Goal: Book appointment/travel/reservation

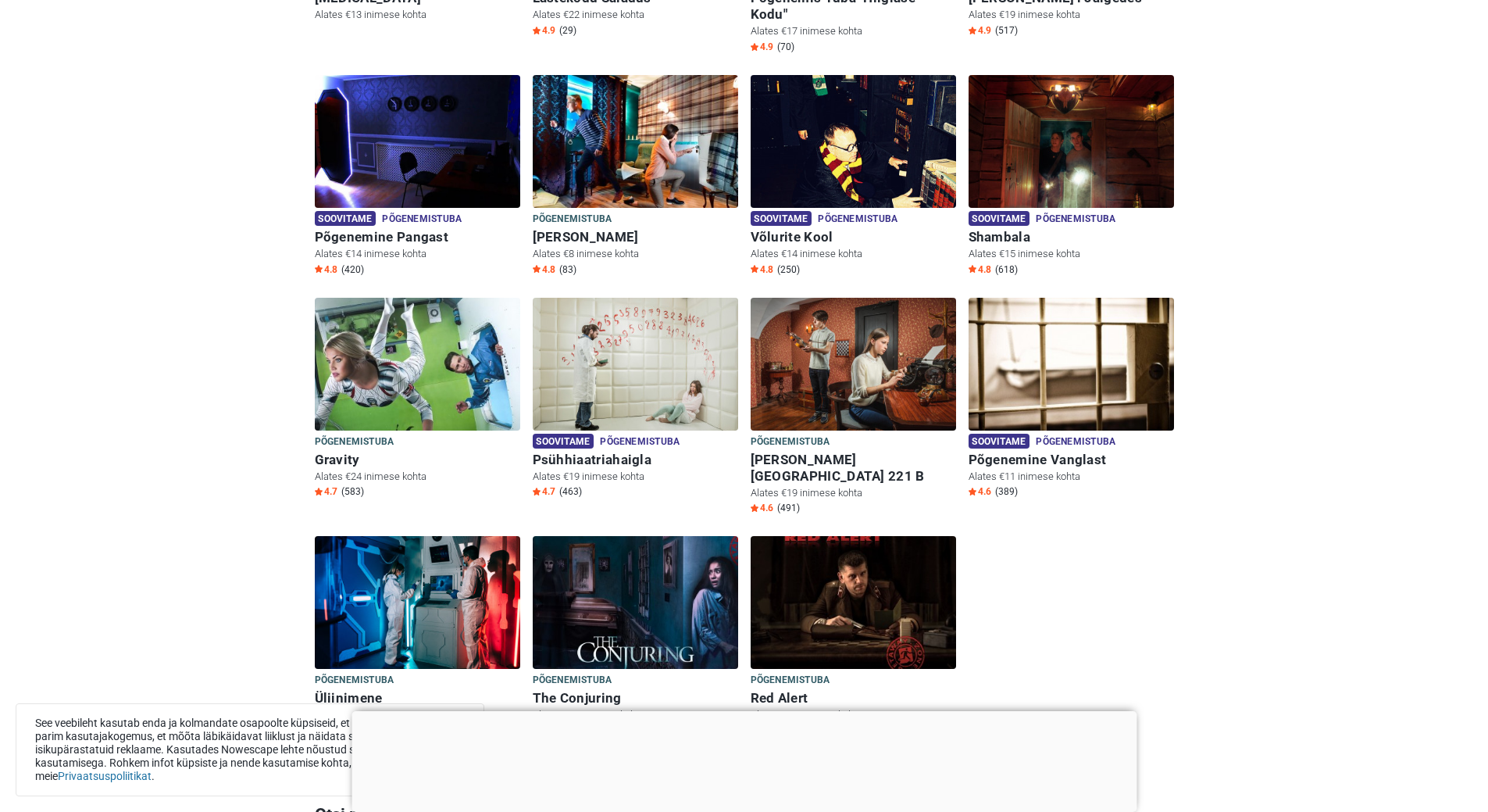
scroll to position [703, 0]
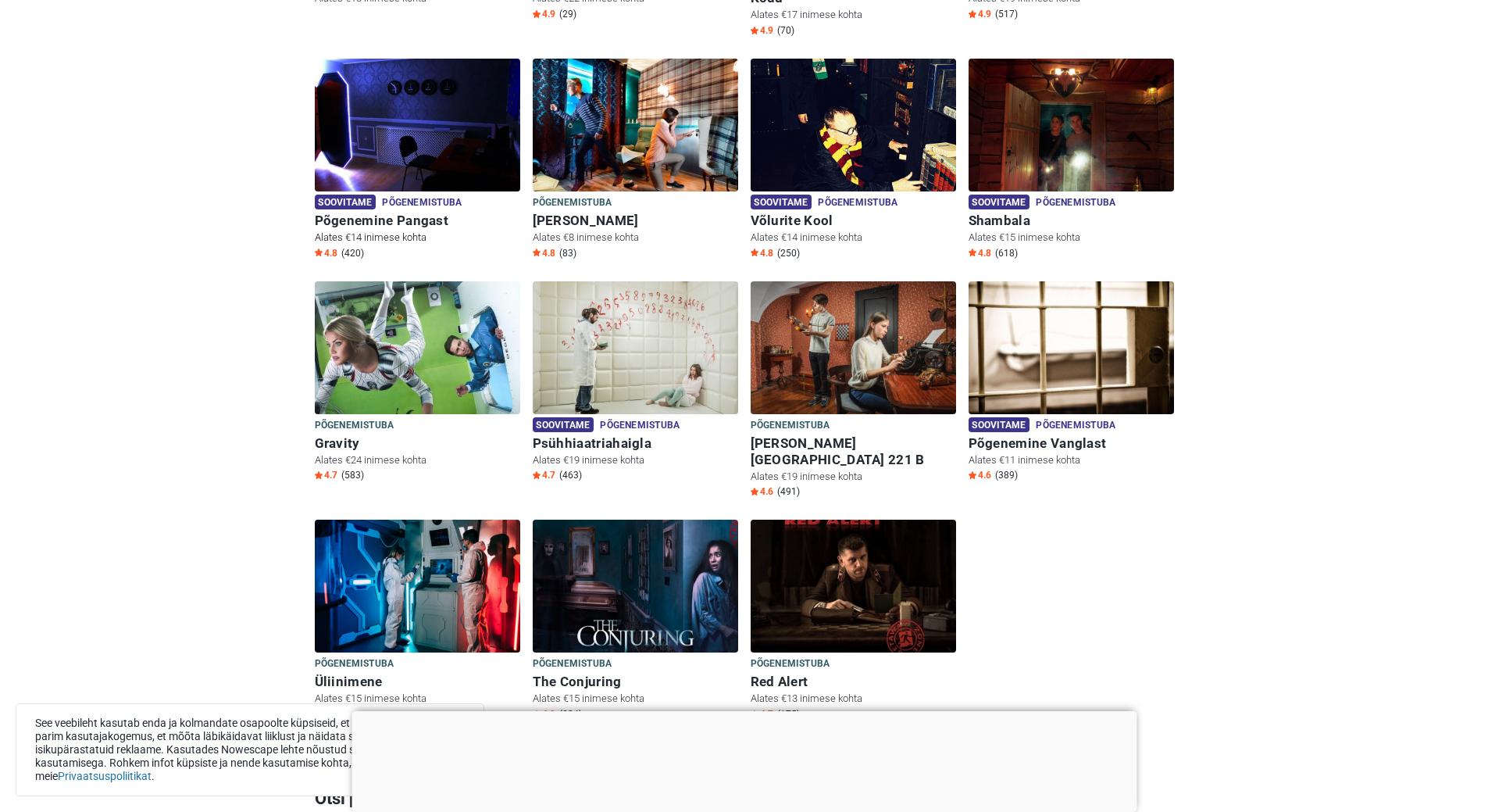
click at [464, 115] on img at bounding box center [417, 125] width 205 height 133
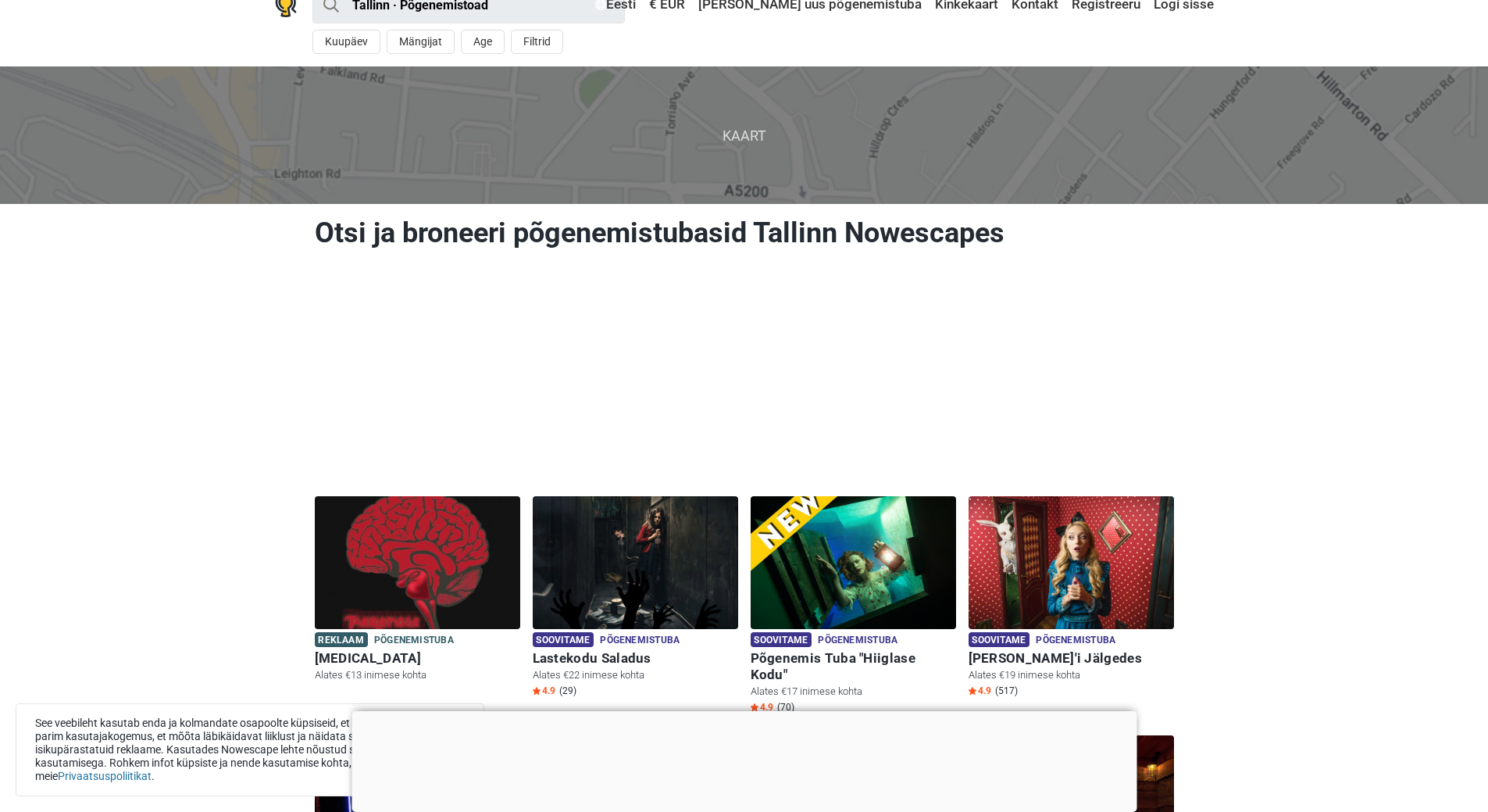
scroll to position [0, 0]
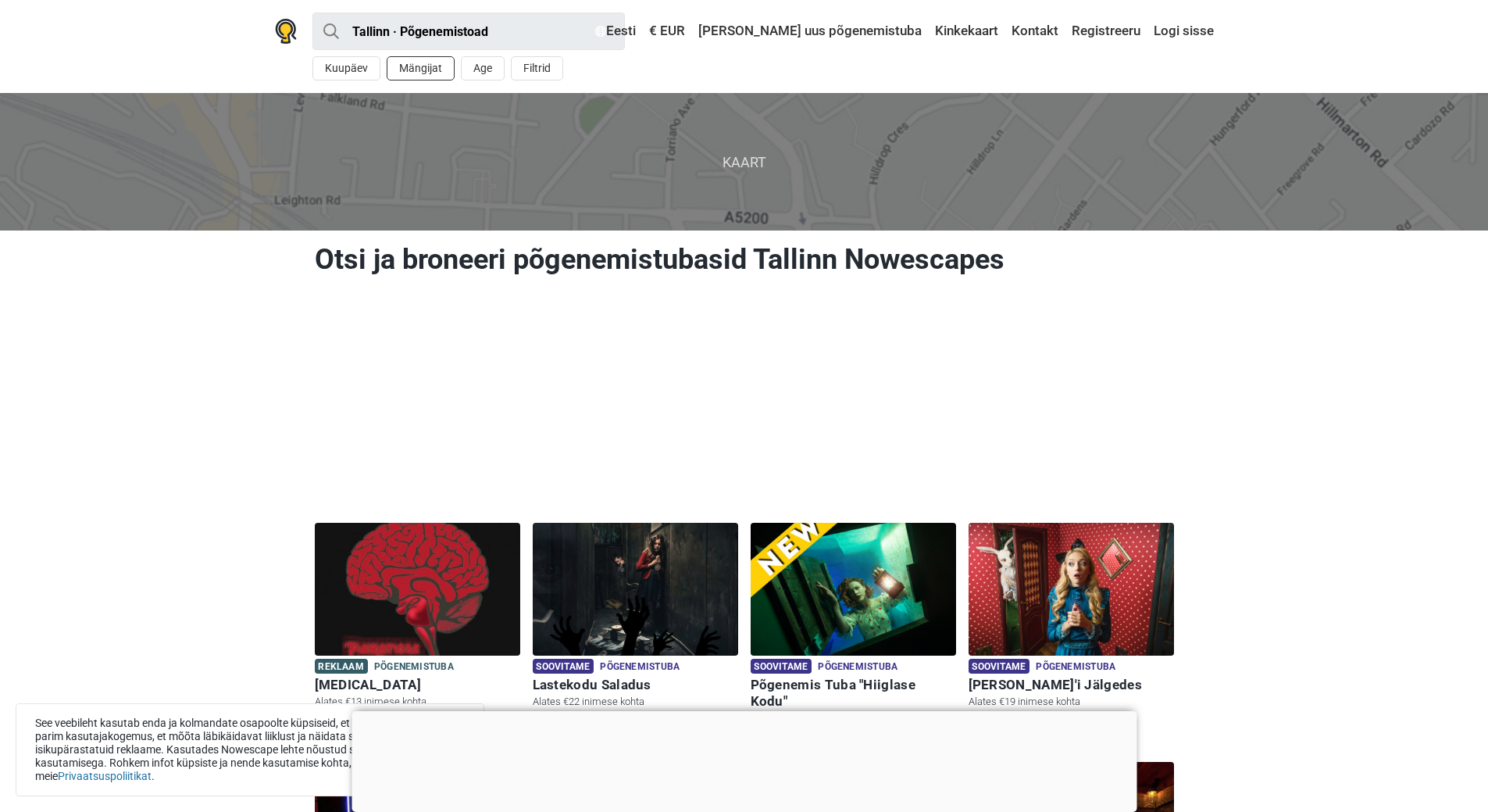
click at [433, 70] on button "Mängijat" at bounding box center [421, 68] width 68 height 24
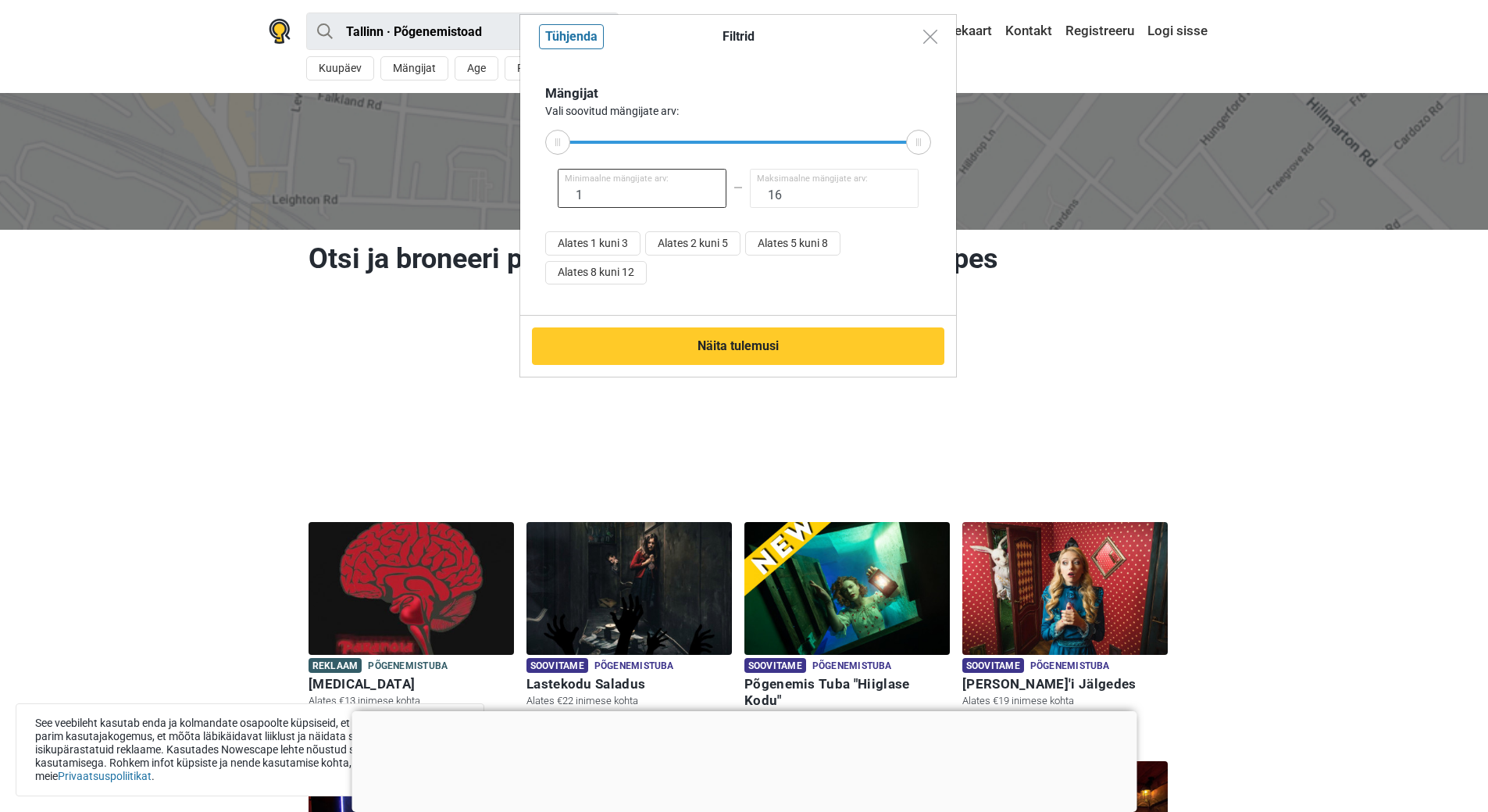
drag, startPoint x: 591, startPoint y: 189, endPoint x: 536, endPoint y: 189, distance: 55.0
click at [535, 189] on div "Mängijat Vali soovitud mängijate arv: 1 Minimaalne mängijate arv: 16 Maksimaaln…" at bounding box center [738, 187] width 436 height 257
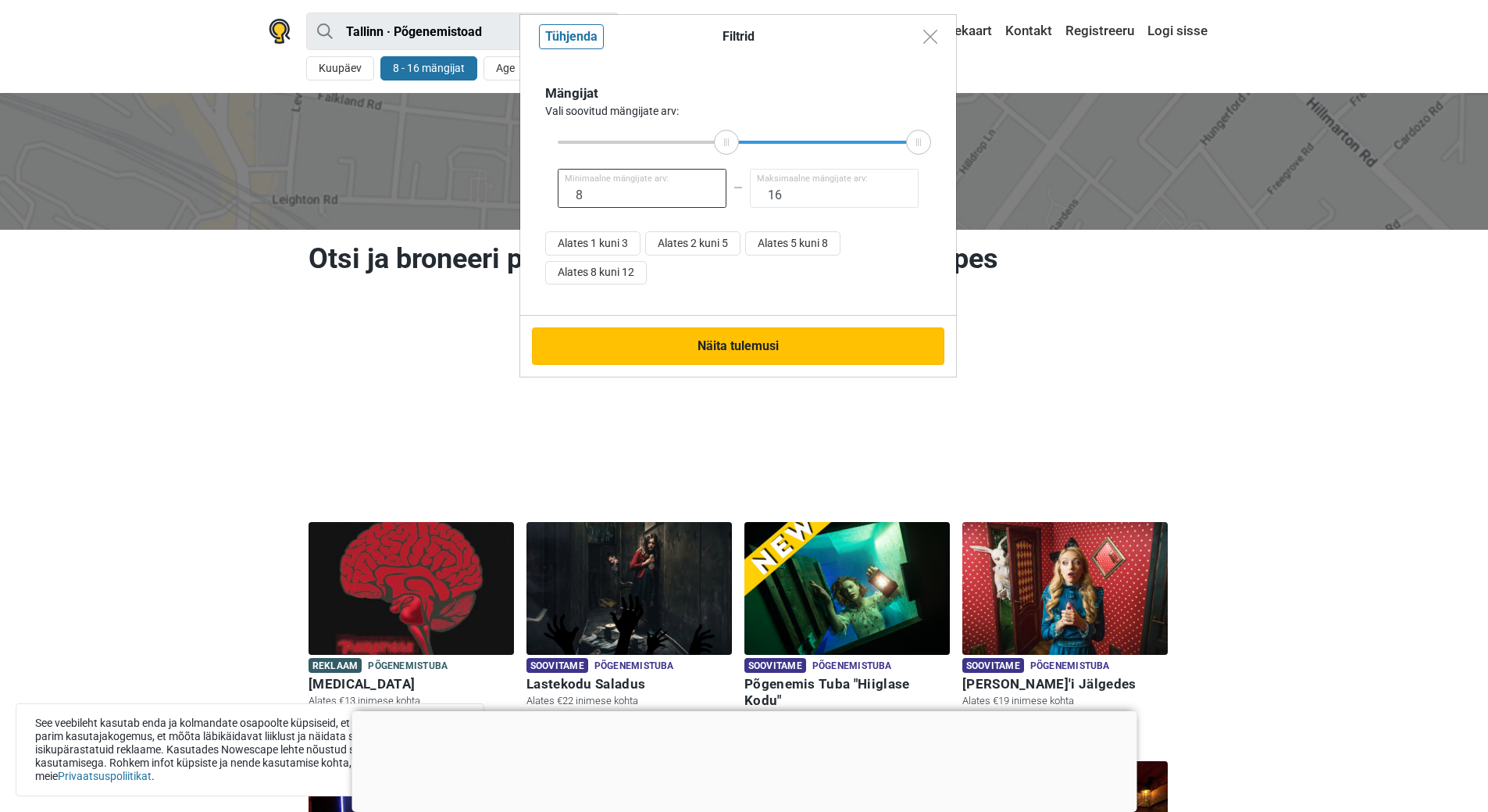
type input "8"
click at [697, 341] on button "Näita tulemusi" at bounding box center [738, 346] width 412 height 38
